Goal: Information Seeking & Learning: Learn about a topic

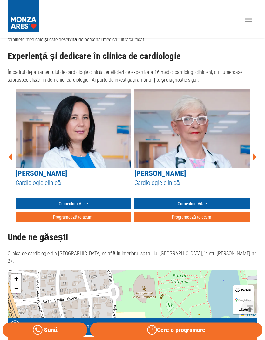
scroll to position [477, 0]
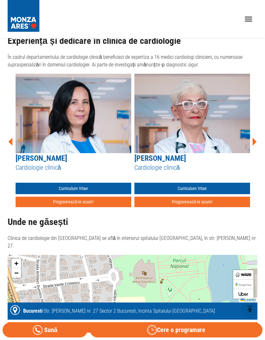
click at [229, 183] on link "Curriculum Vitae" at bounding box center [192, 189] width 116 height 12
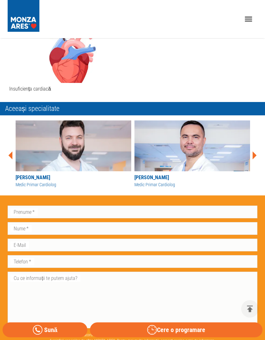
scroll to position [327, 0]
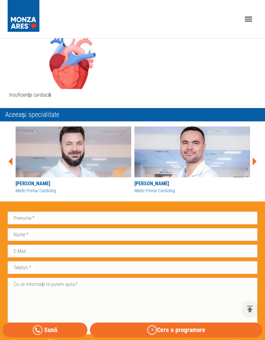
click at [256, 160] on icon at bounding box center [255, 162] width 4 height 8
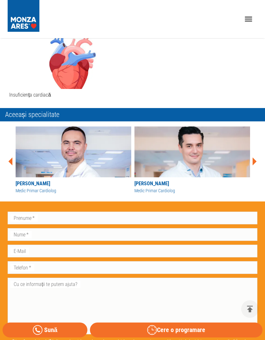
click at [256, 160] on icon at bounding box center [254, 161] width 19 height 19
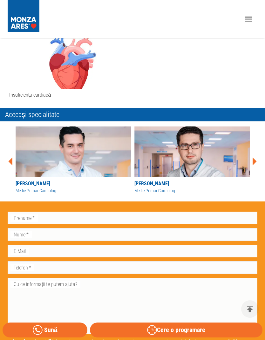
click at [256, 157] on icon at bounding box center [254, 161] width 19 height 19
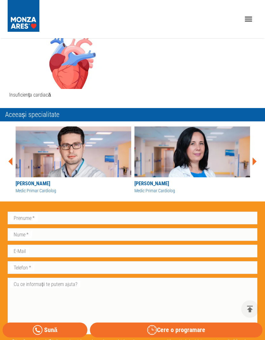
click at [256, 157] on icon at bounding box center [254, 161] width 19 height 19
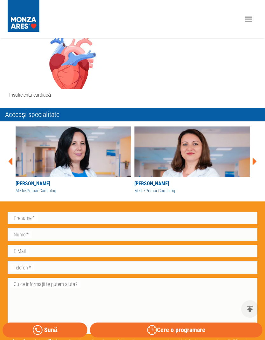
click at [255, 161] on icon at bounding box center [255, 162] width 4 height 8
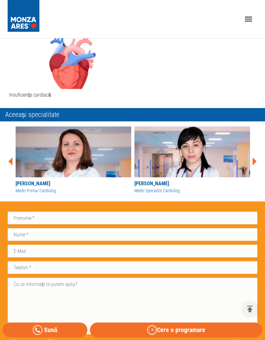
click at [254, 160] on icon at bounding box center [255, 162] width 4 height 8
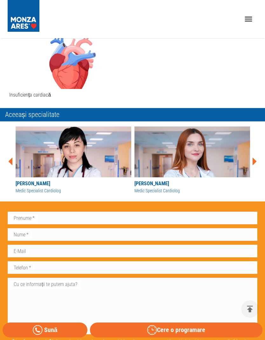
click at [254, 161] on icon at bounding box center [255, 162] width 4 height 8
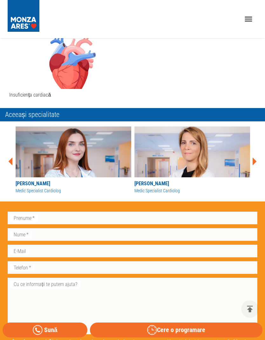
click at [257, 160] on icon at bounding box center [254, 161] width 19 height 19
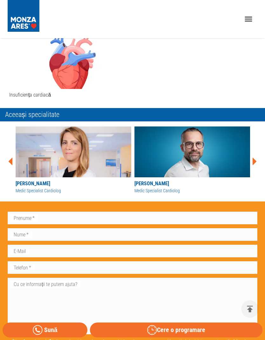
click at [262, 166] on div "Acasă › Medici › [PERSON_NAME] [PERSON_NAME] Medic Primar Cardiolog Cardiologie…" at bounding box center [132, 47] width 265 height 654
click at [263, 174] on div "Acasă › Medici › [PERSON_NAME] [PERSON_NAME] Medic Primar Cardiolog Cardiologie…" at bounding box center [132, 47] width 265 height 654
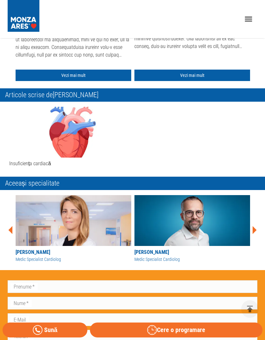
scroll to position [255, 0]
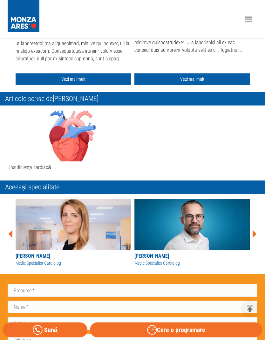
click at [251, 131] on div "Insuficiența cardiacă" at bounding box center [133, 143] width 250 height 65
click at [53, 160] on img at bounding box center [70, 136] width 122 height 51
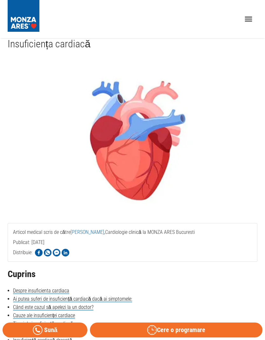
scroll to position [22, 0]
